Goal: Information Seeking & Learning: Understand process/instructions

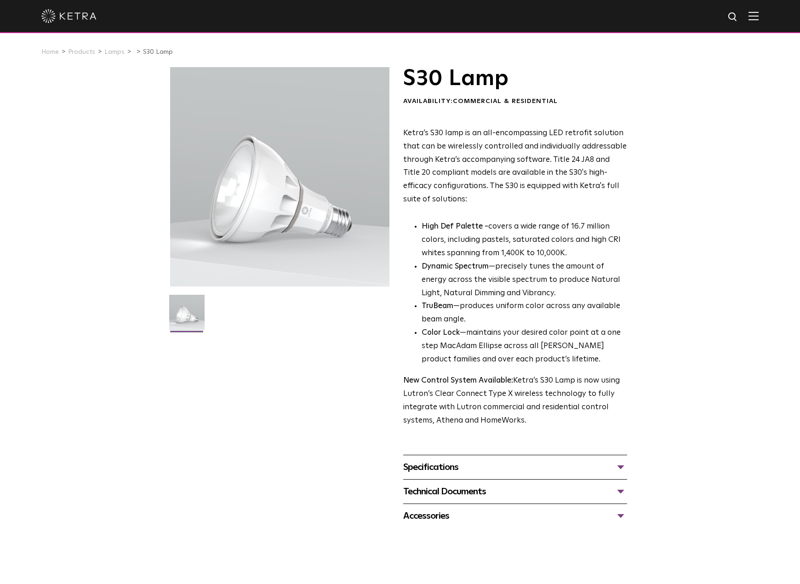
click at [621, 494] on div "Technical Documents" at bounding box center [515, 491] width 224 height 15
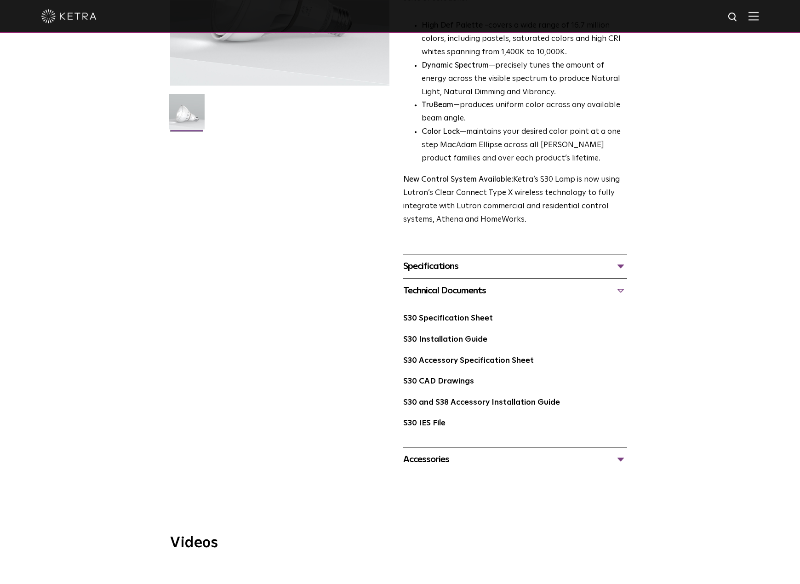
scroll to position [234, 0]
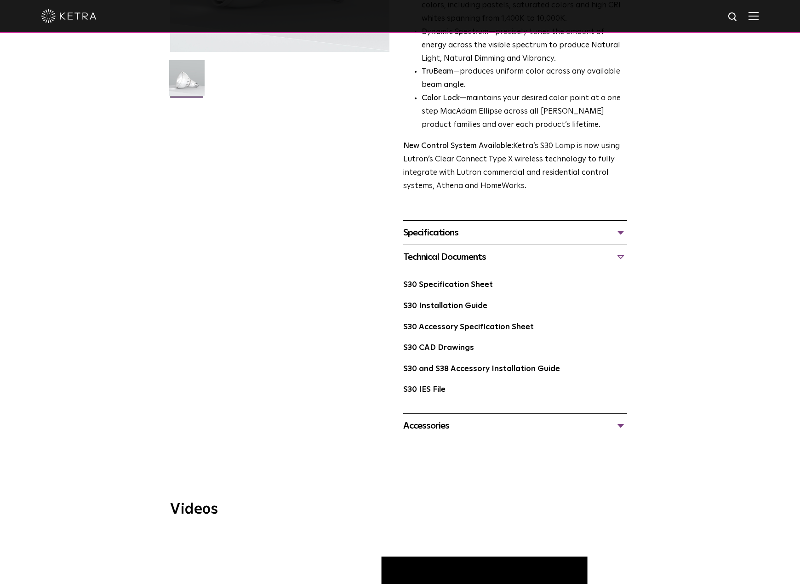
click at [621, 431] on div "Accessories" at bounding box center [515, 425] width 224 height 15
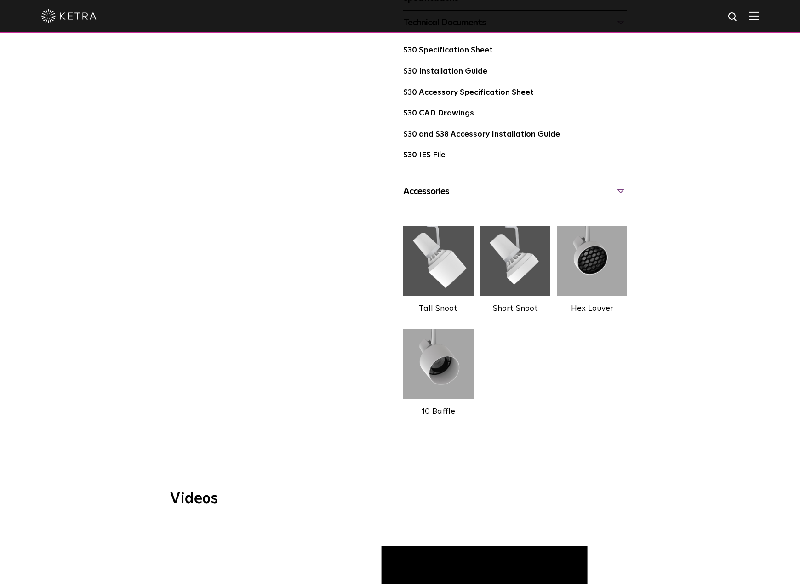
scroll to position [281, 0]
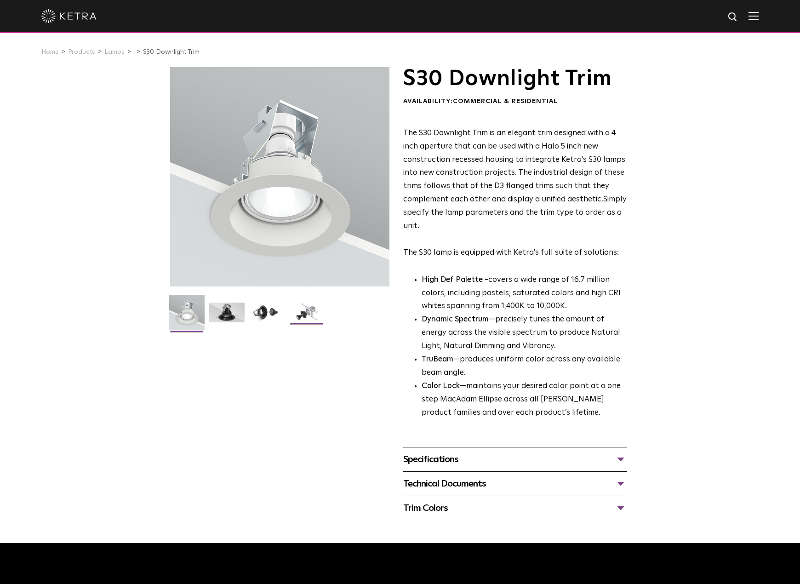
click at [308, 312] on img at bounding box center [306, 315] width 35 height 27
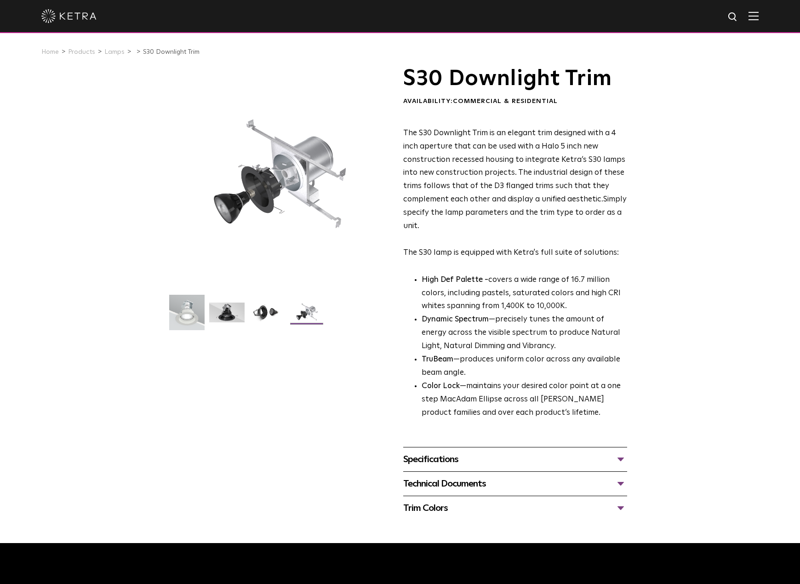
scroll to position [188, 0]
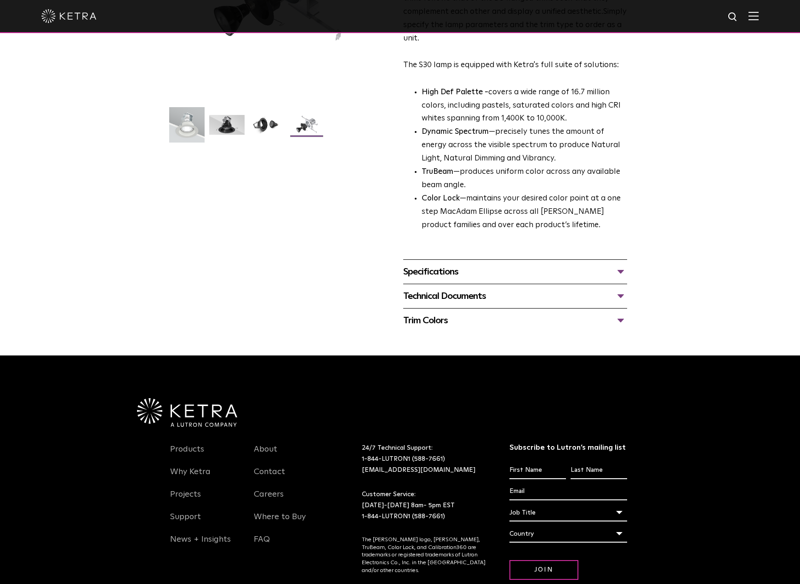
click at [616, 292] on div "Technical Documents" at bounding box center [515, 296] width 224 height 15
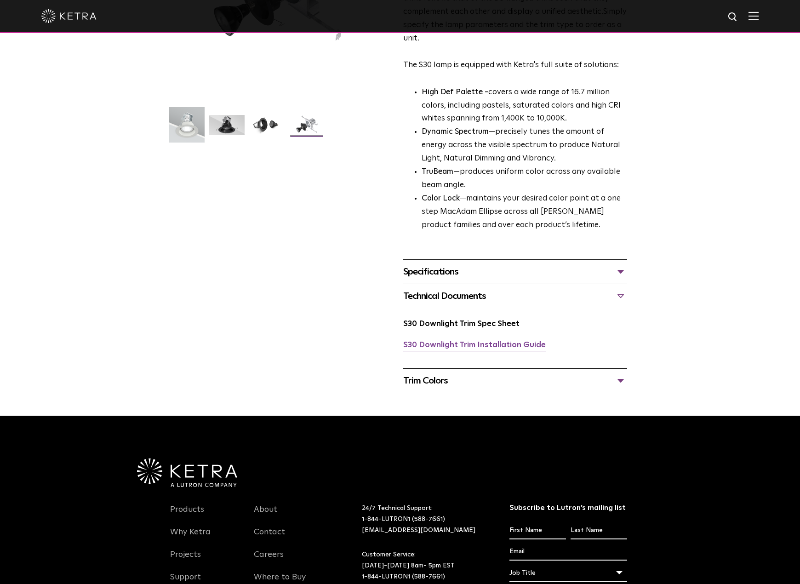
click at [496, 343] on link "S30 Downlight Trim Installation Guide" at bounding box center [474, 345] width 143 height 8
